Goal: Find specific page/section: Find specific page/section

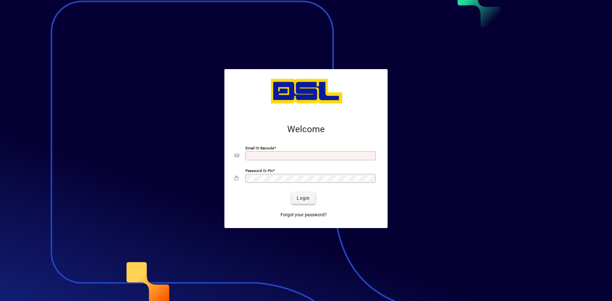
type input "**********"
click at [306, 199] on span "Login" at bounding box center [303, 198] width 13 height 7
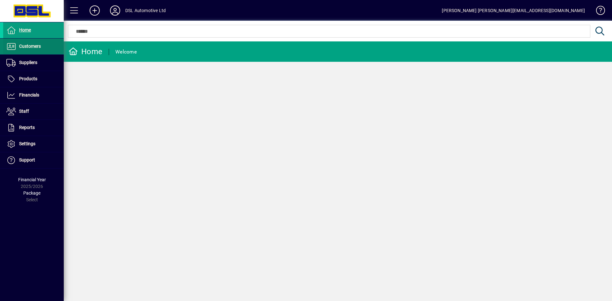
click at [33, 45] on span "Customers" at bounding box center [30, 46] width 22 height 5
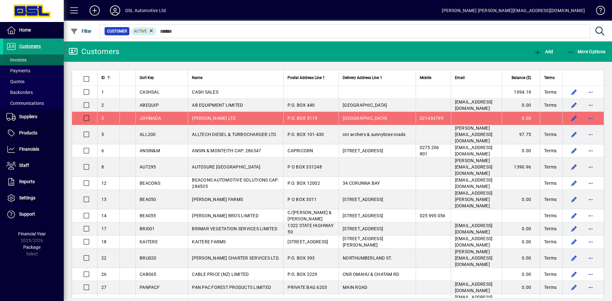
click at [17, 59] on span "Invoices" at bounding box center [16, 59] width 20 height 5
